Goal: Transaction & Acquisition: Purchase product/service

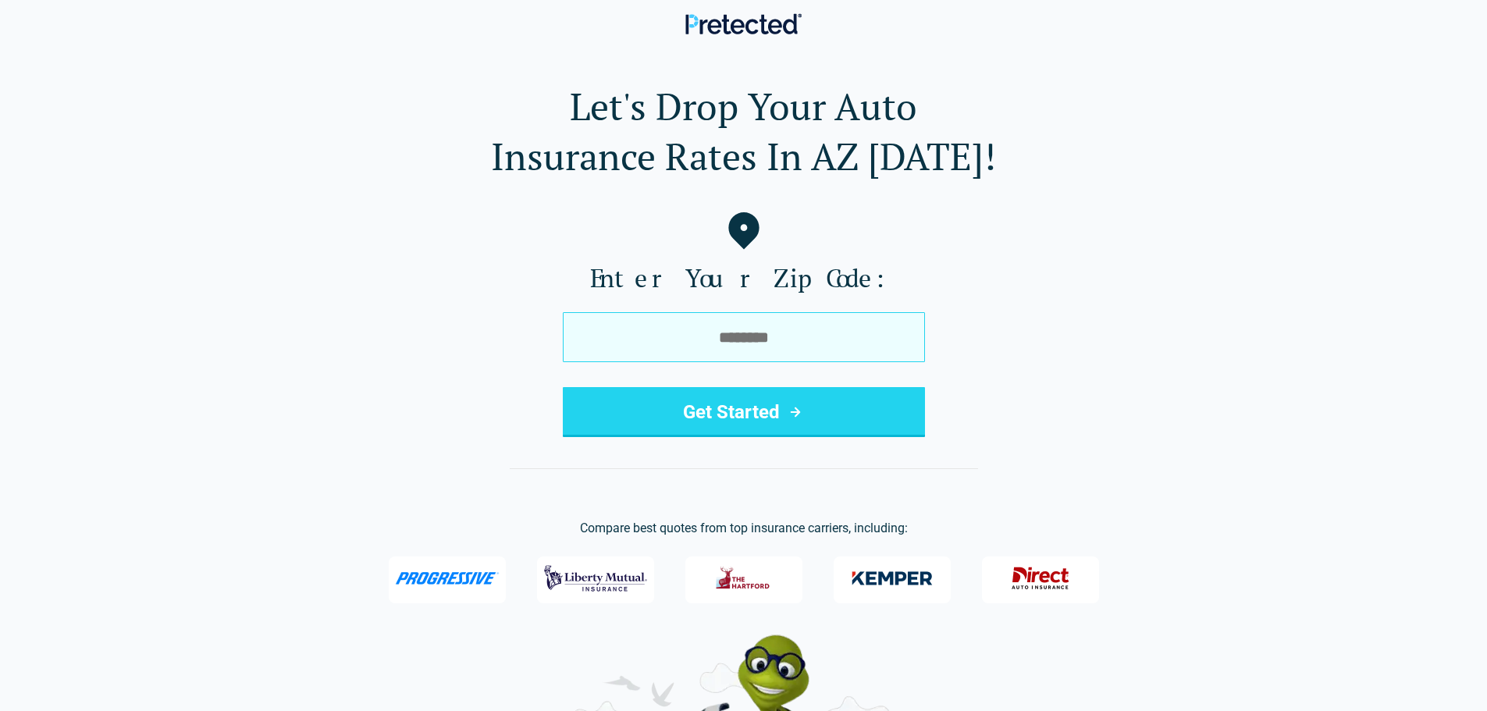
click at [740, 329] on input "tel" at bounding box center [744, 337] width 362 height 50
type input "*****"
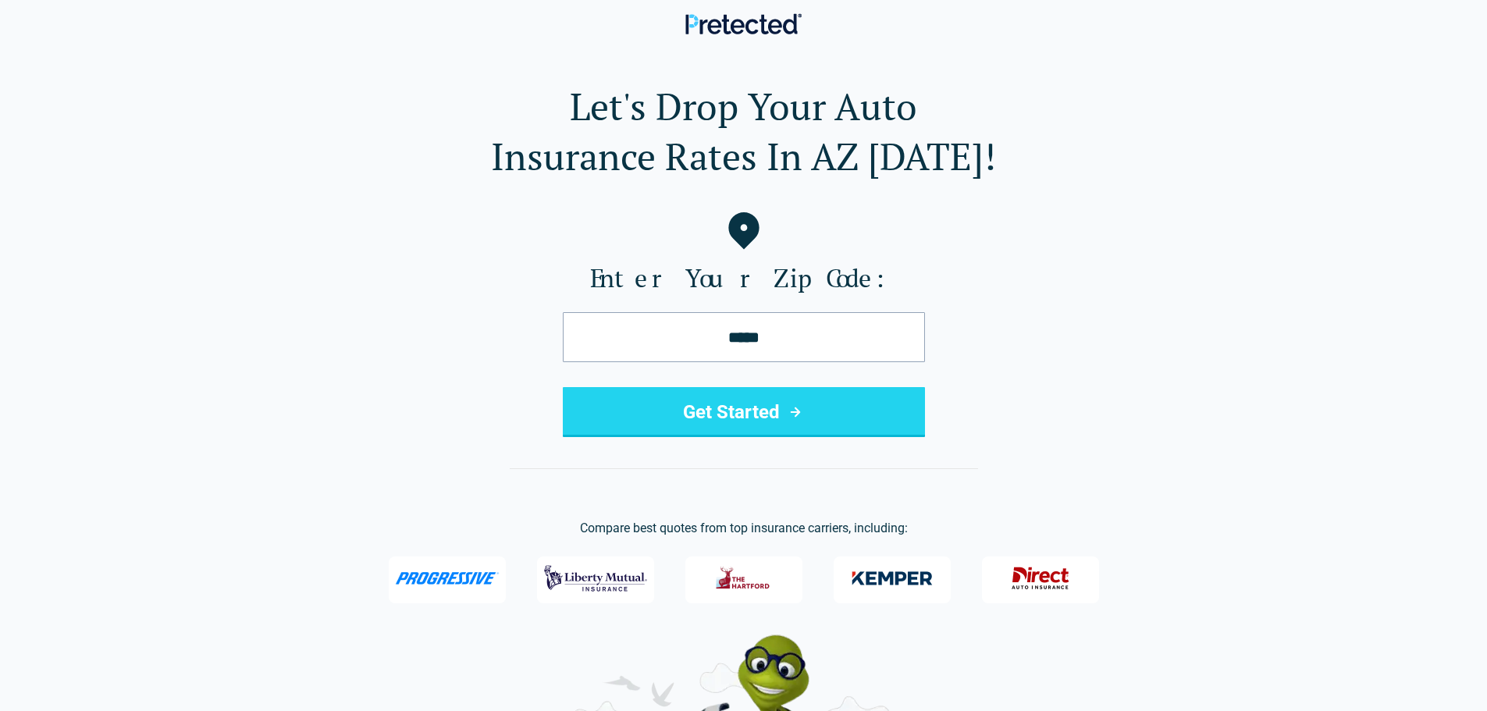
click at [741, 410] on button "Get Started" at bounding box center [744, 412] width 362 height 50
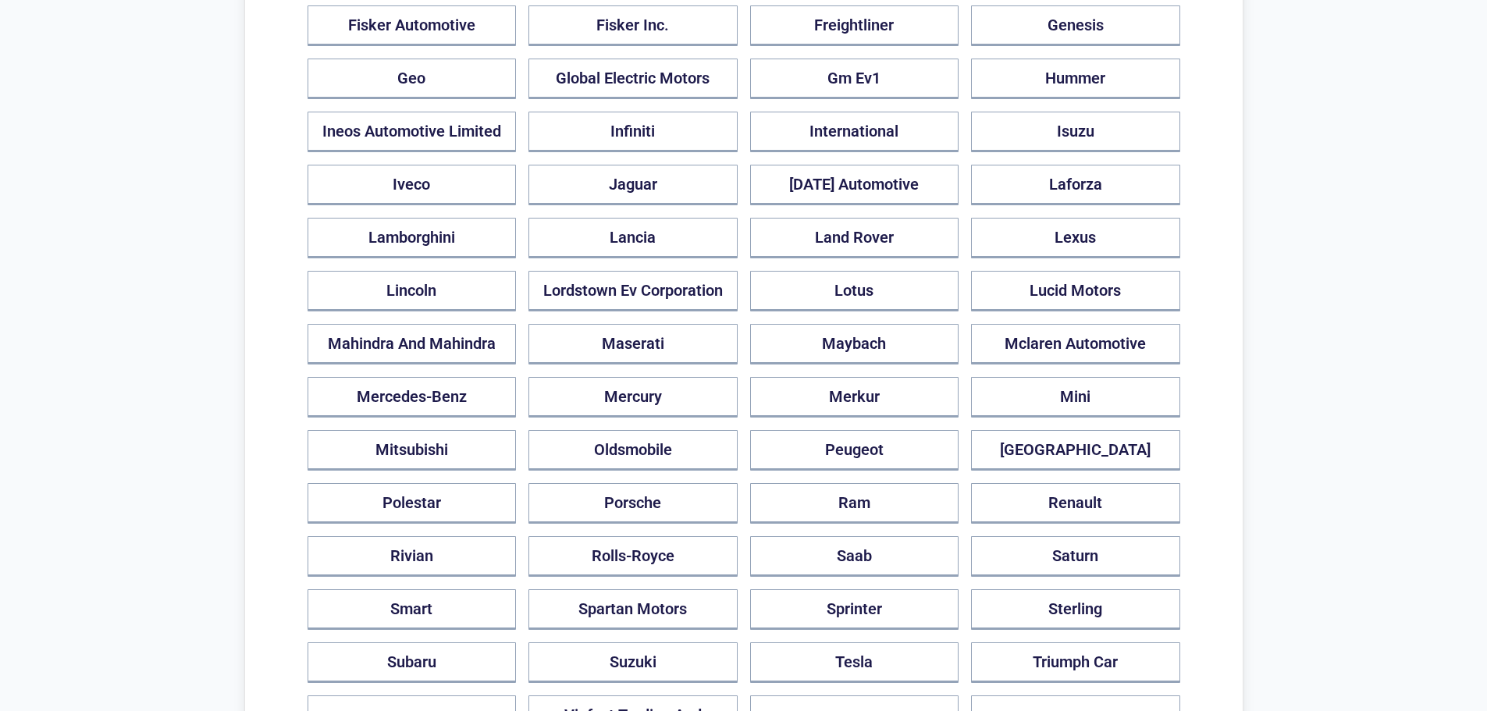
scroll to position [1015, 0]
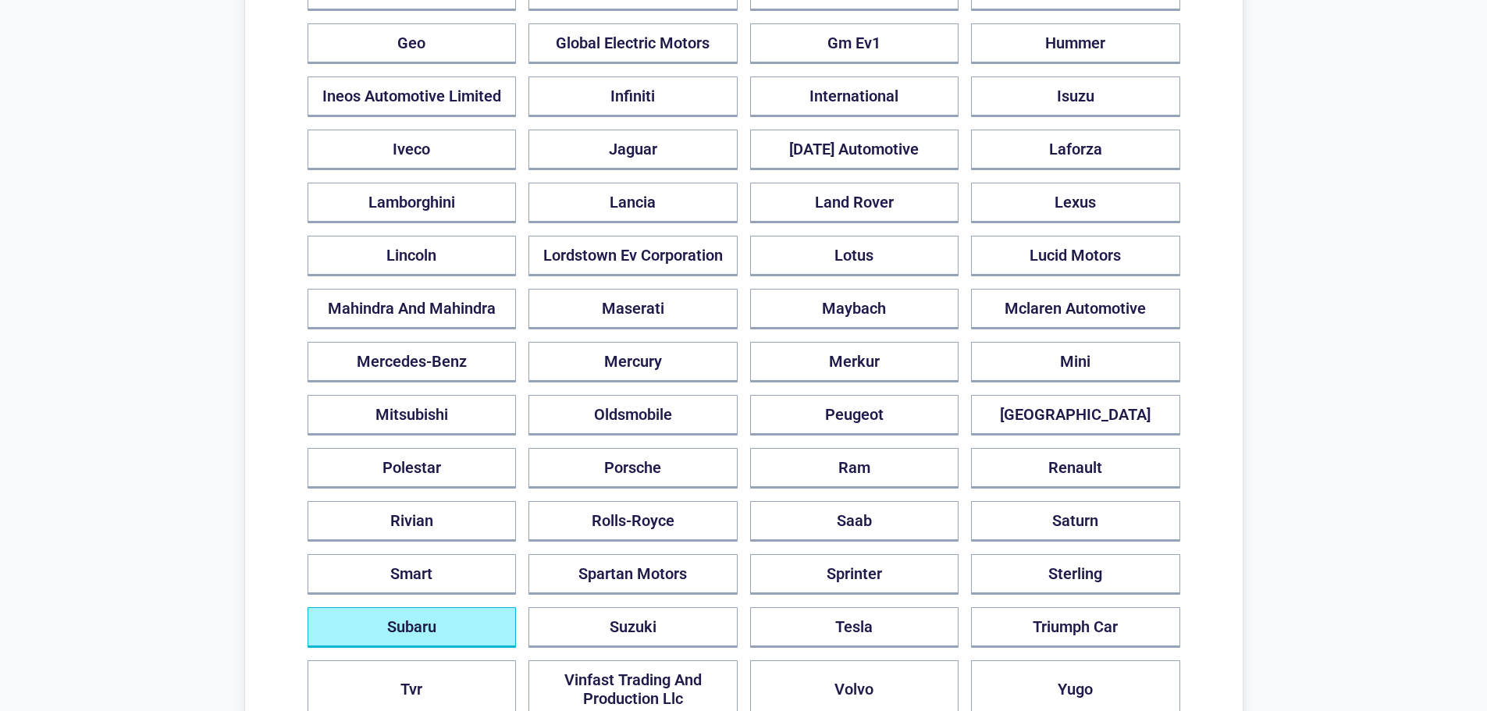
click at [460, 613] on button "Subaru" at bounding box center [412, 627] width 209 height 41
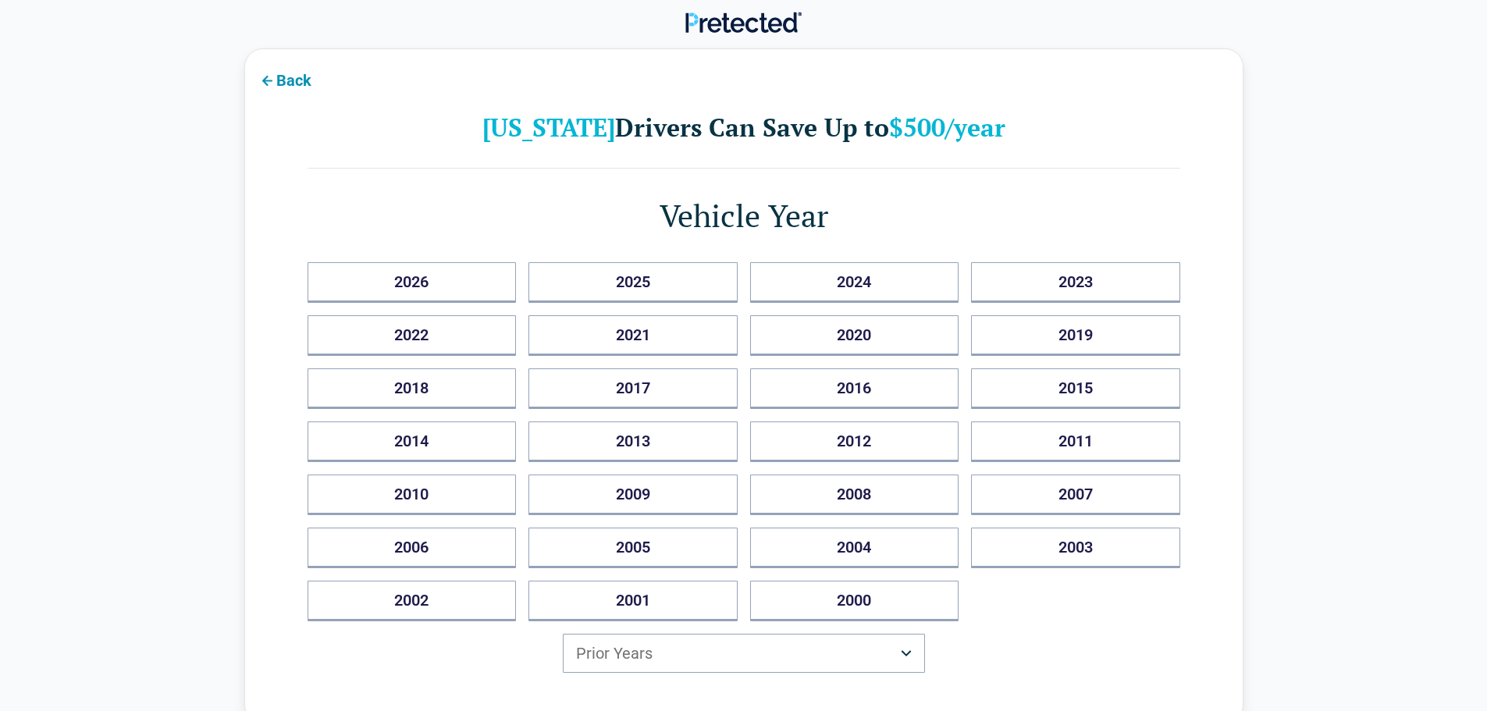
scroll to position [0, 0]
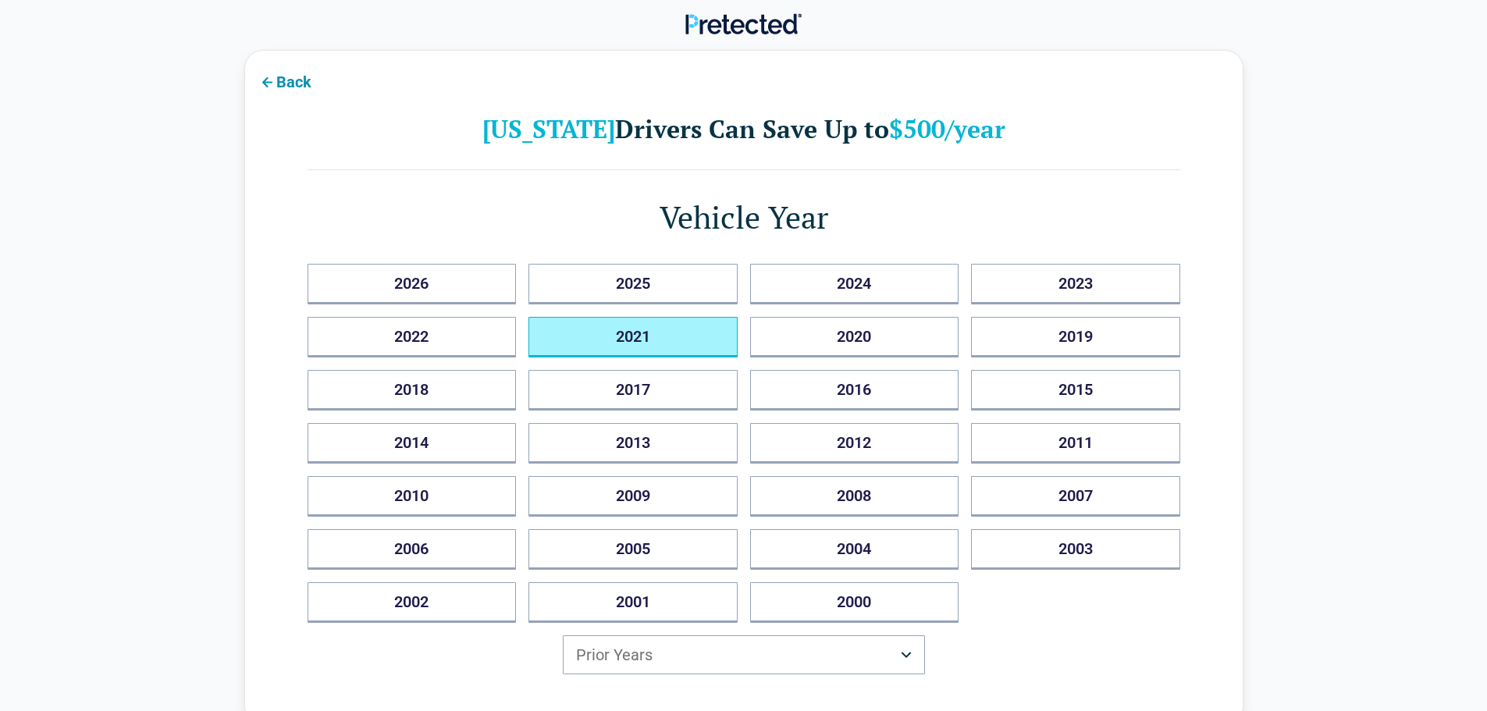
click at [654, 340] on button "2021" at bounding box center [632, 337] width 209 height 41
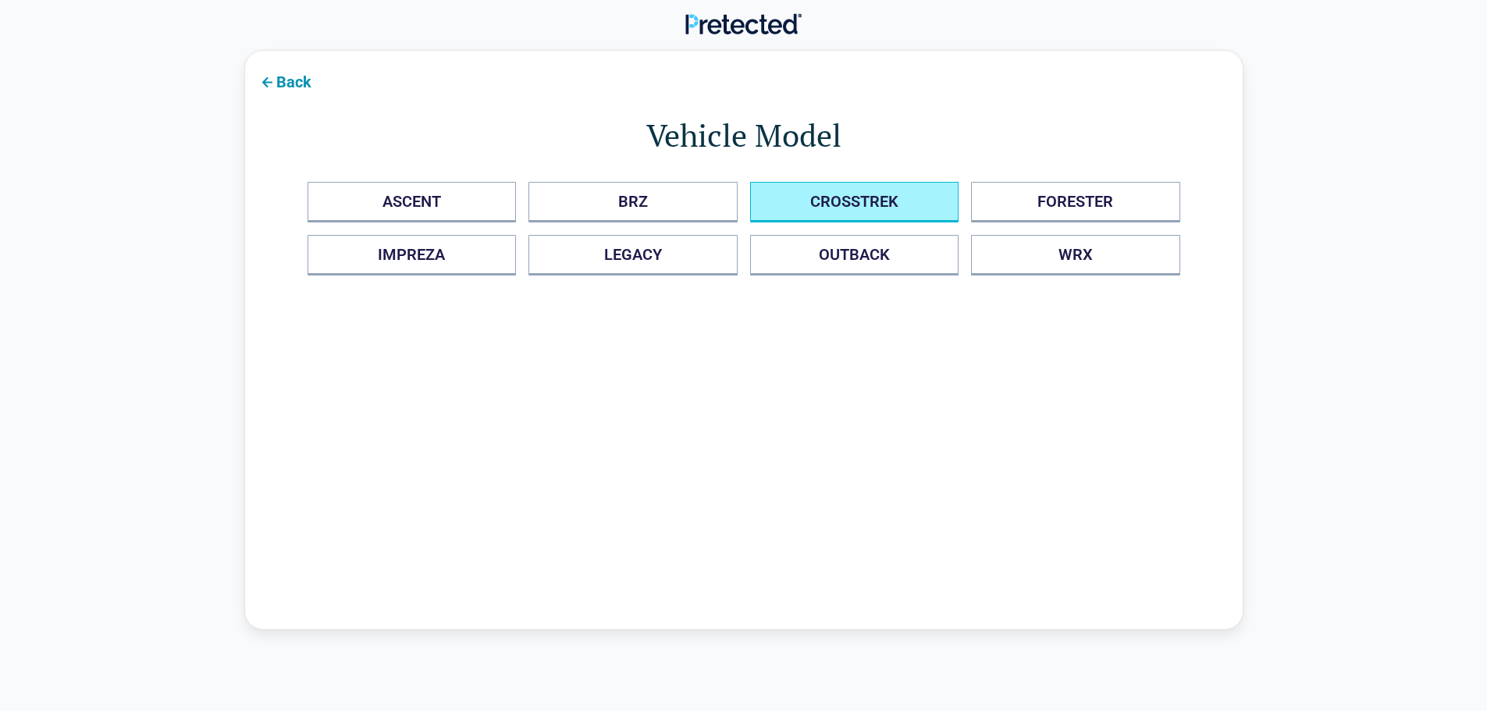
click at [854, 198] on button "CROSSTREK" at bounding box center [854, 202] width 209 height 41
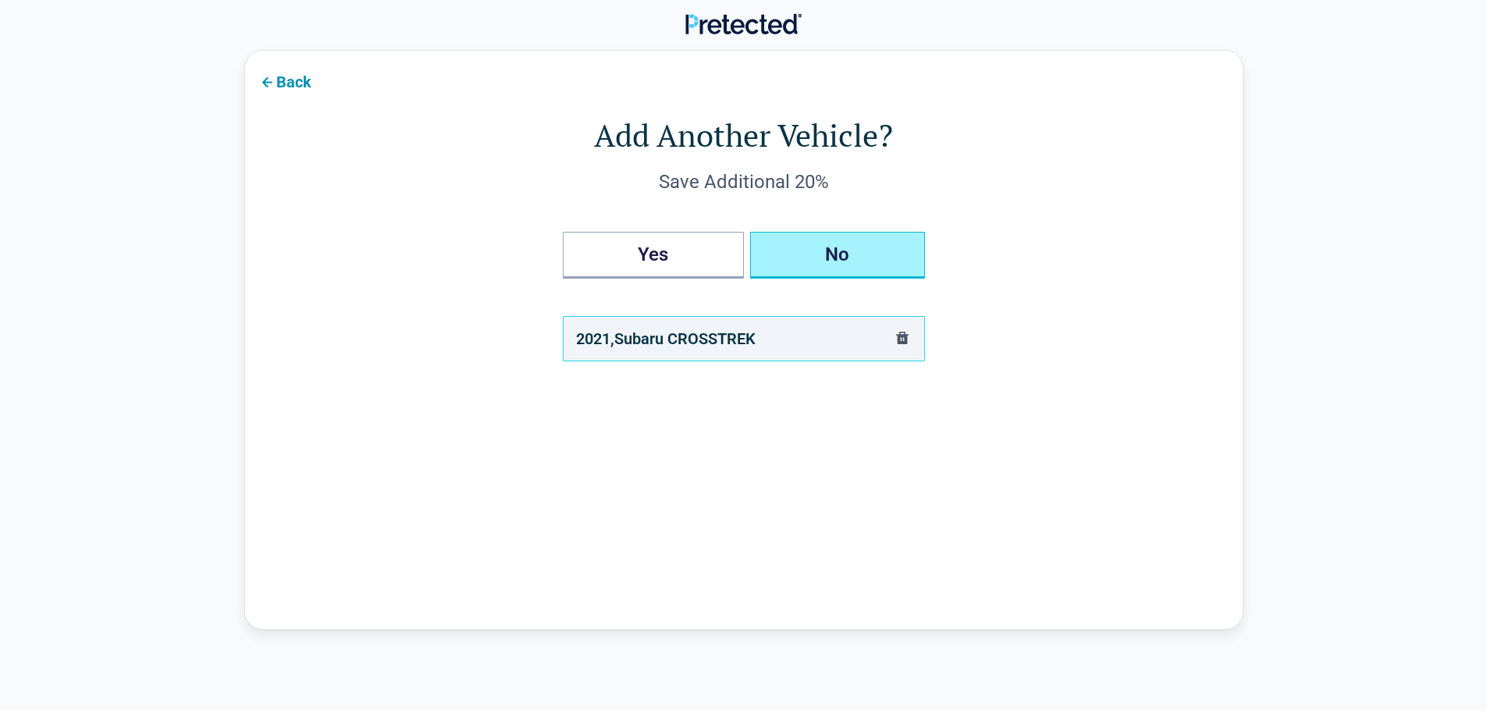
click at [825, 259] on button "No" at bounding box center [837, 255] width 175 height 47
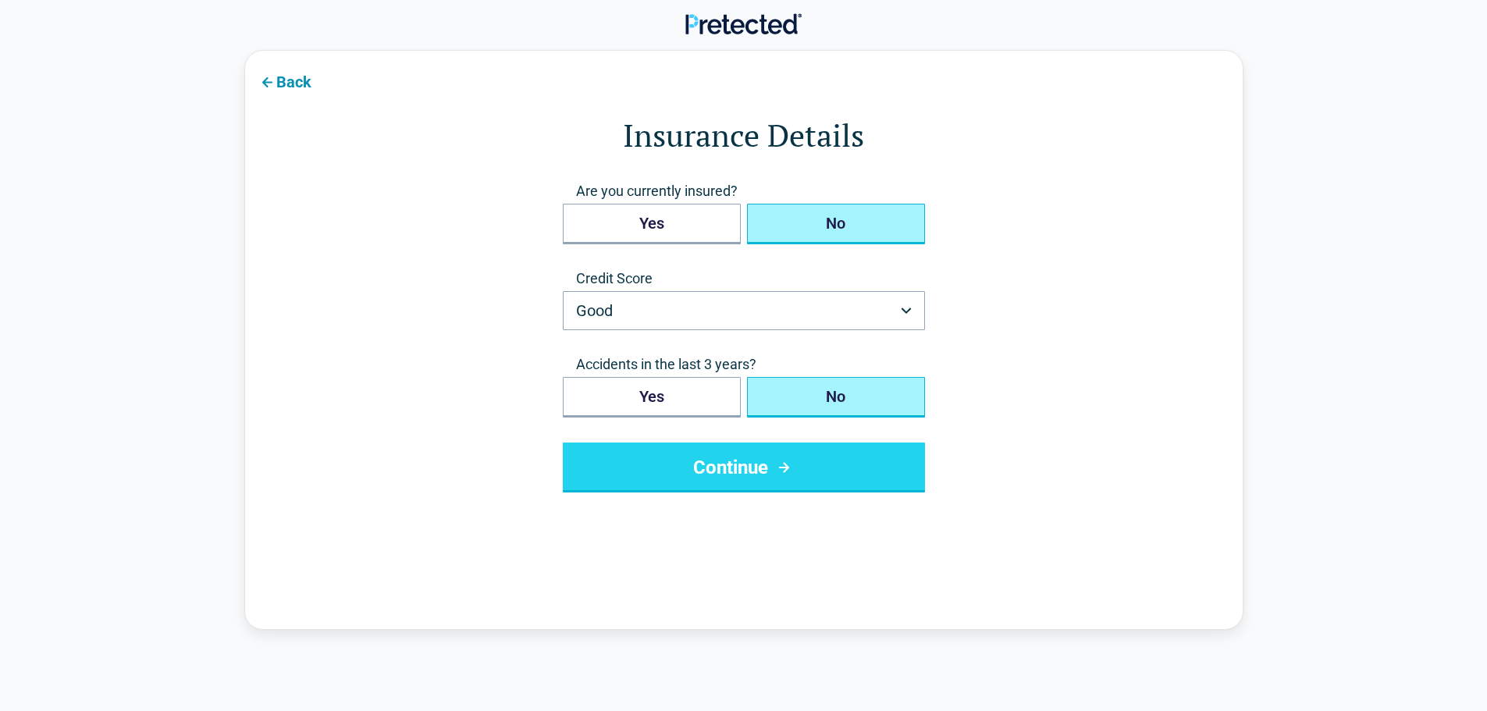
click at [837, 229] on button "No" at bounding box center [836, 224] width 178 height 41
click at [845, 306] on html "Back Insurance Details Are you currently insured? Yes No Credit Score Good ****…" at bounding box center [743, 575] width 1487 height 1150
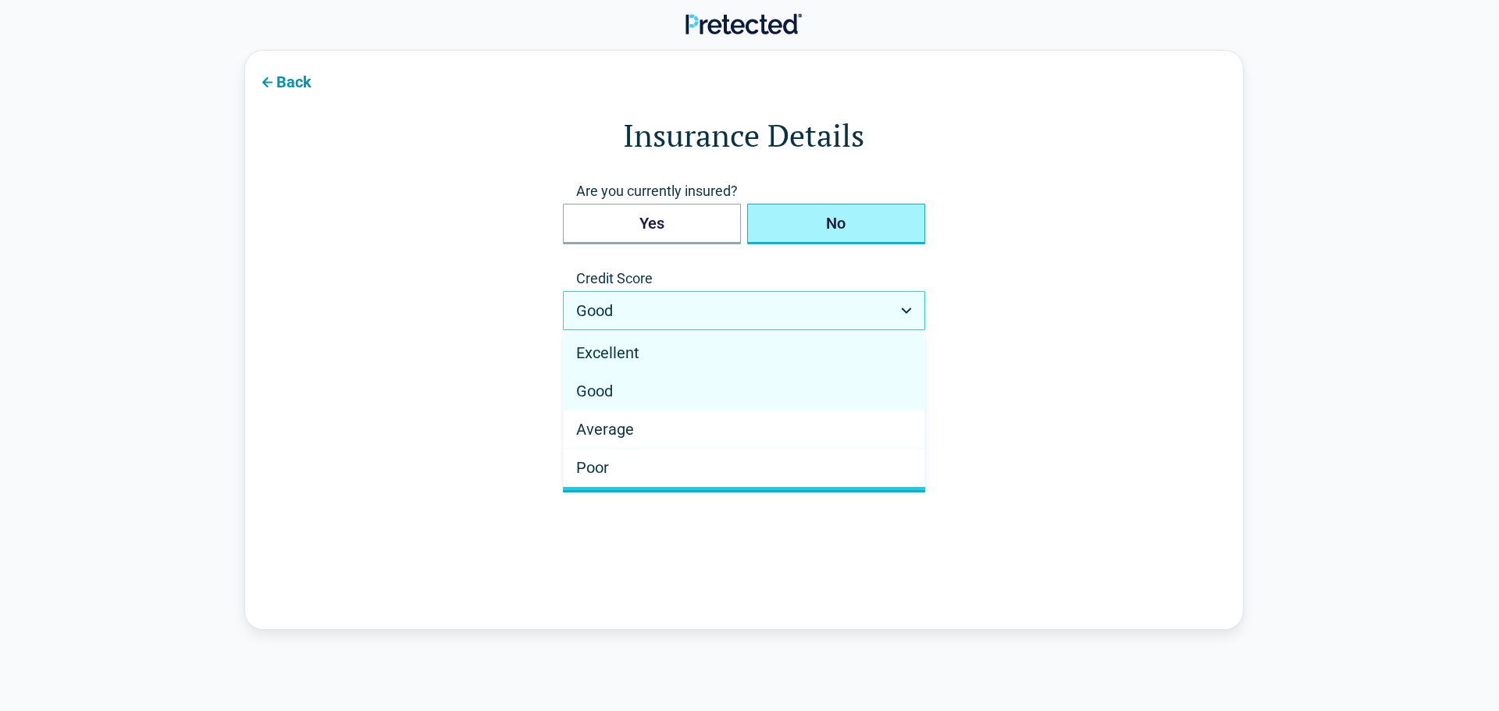
select select "*********"
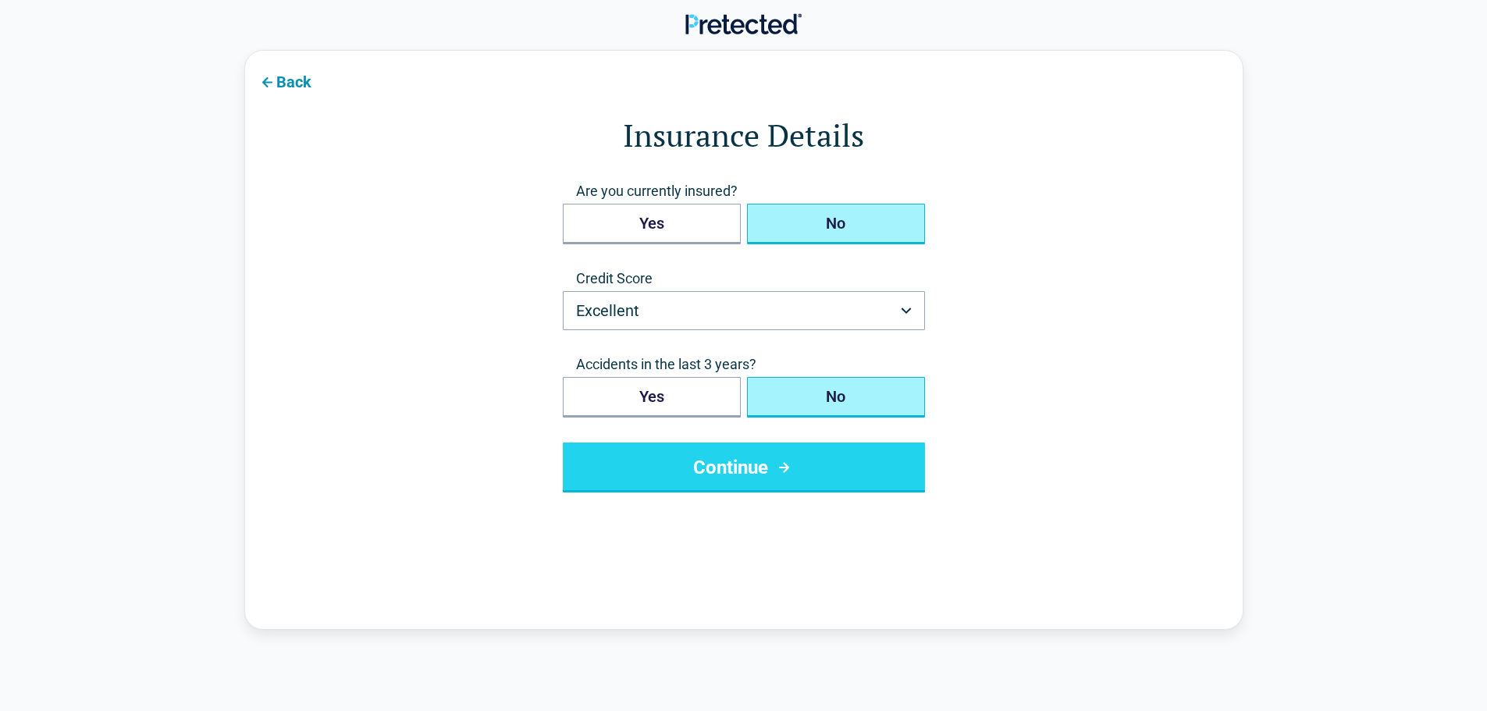
click at [827, 396] on button "No" at bounding box center [836, 397] width 178 height 41
click at [737, 464] on button "Continue" at bounding box center [744, 468] width 362 height 50
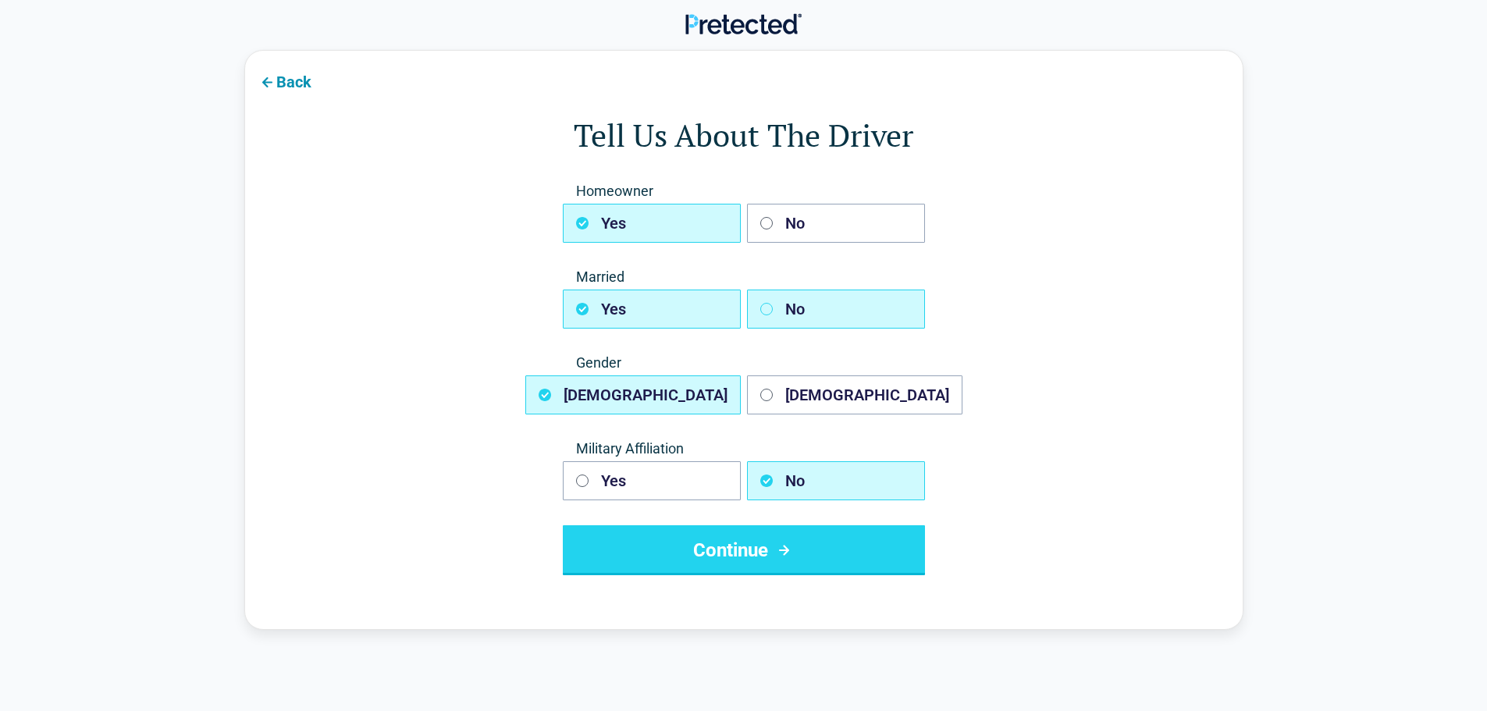
click at [760, 309] on rect "button" at bounding box center [766, 309] width 12 height 12
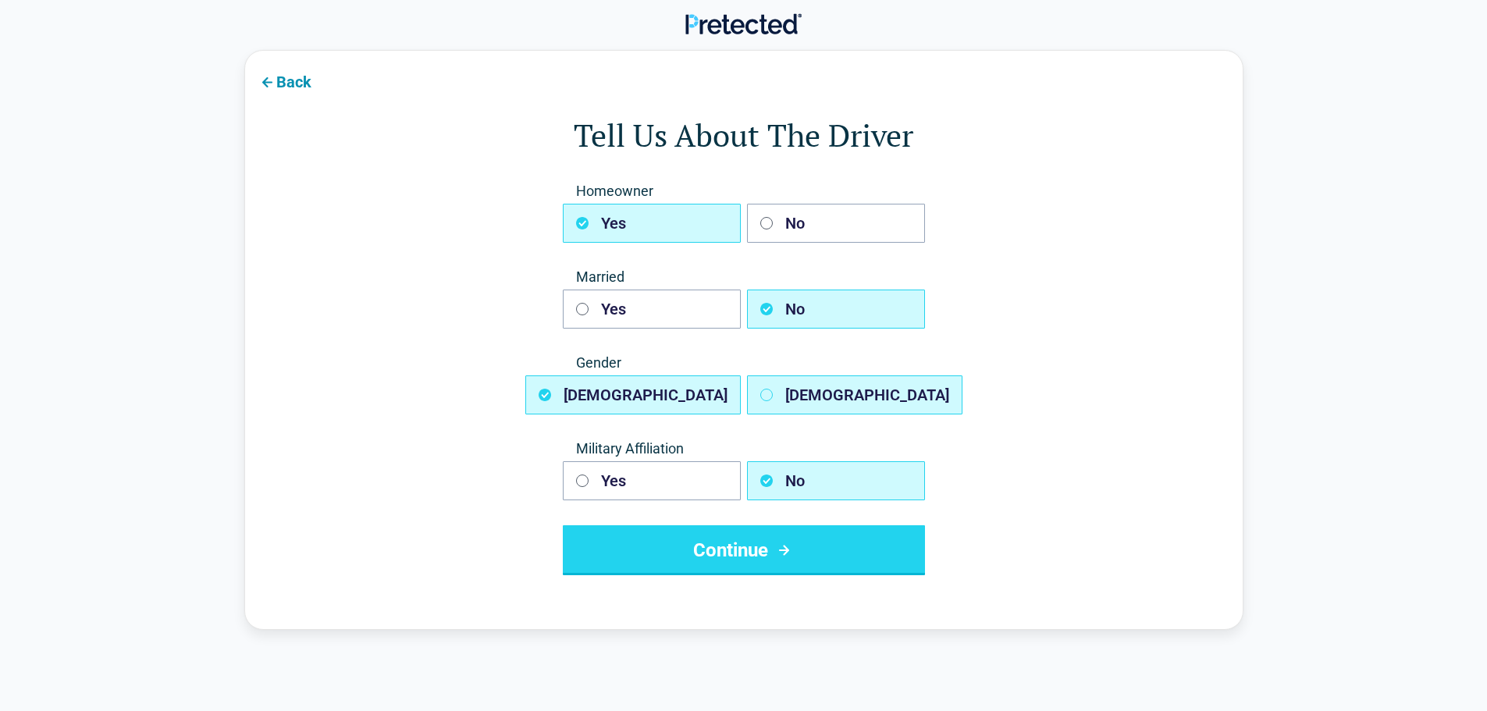
click at [765, 393] on icon "button" at bounding box center [766, 395] width 12 height 12
click at [751, 550] on button "Continue" at bounding box center [744, 550] width 362 height 50
